Goal: Task Accomplishment & Management: Manage account settings

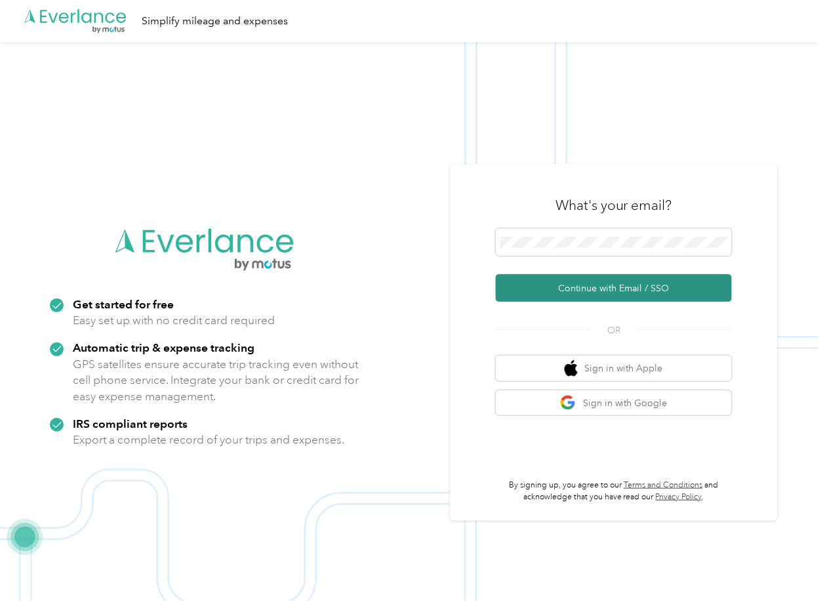
click at [553, 292] on button "Continue with Email / SSO" at bounding box center [614, 288] width 236 height 28
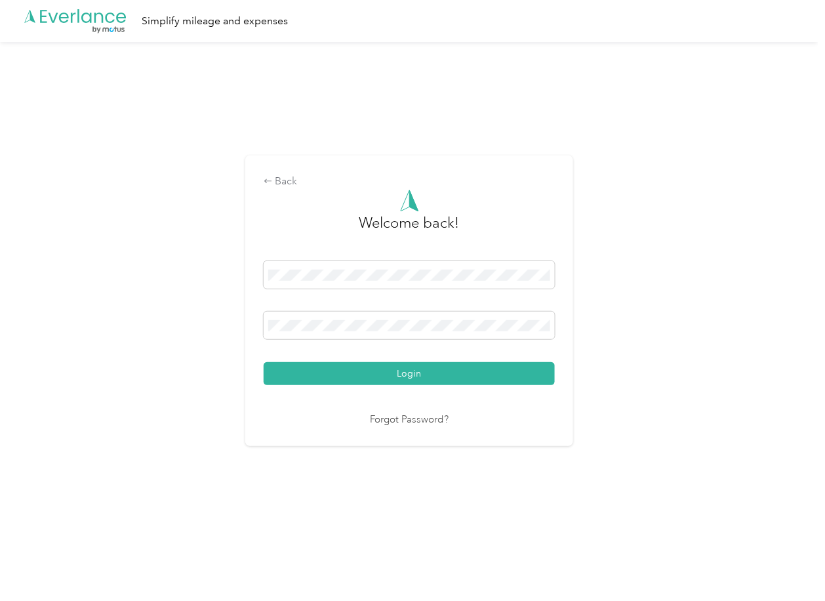
click at [329, 367] on button "Login" at bounding box center [409, 373] width 291 height 23
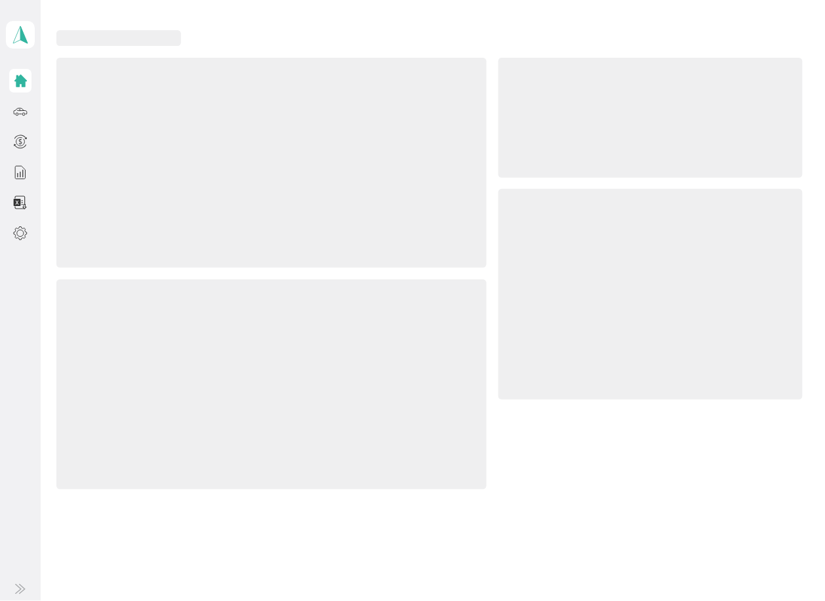
click at [437, 74] on div at bounding box center [271, 163] width 430 height 211
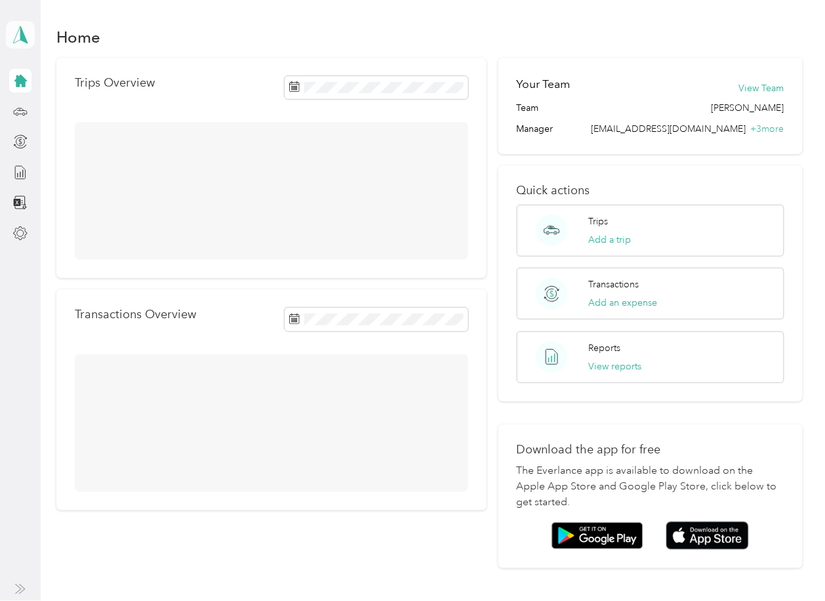
click at [16, 38] on icon at bounding box center [20, 35] width 20 height 18
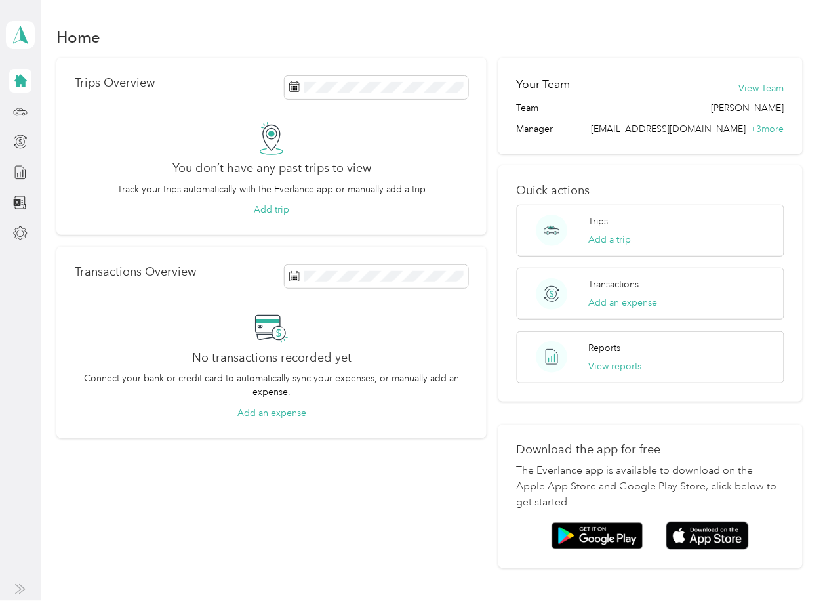
click at [49, 110] on div "Log out" at bounding box center [42, 108] width 50 height 14
